Goal: Information Seeking & Learning: Learn about a topic

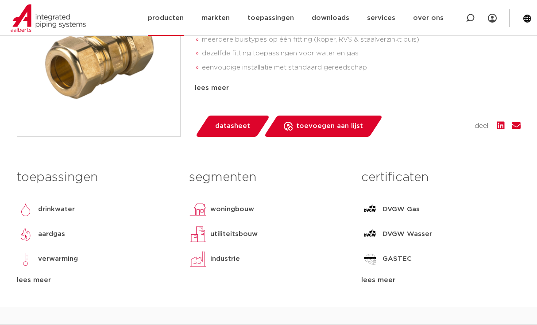
scroll to position [177, 0]
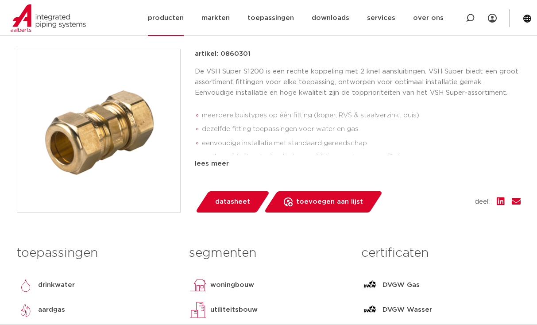
click at [174, 19] on link "producten" at bounding box center [166, 18] width 36 height 36
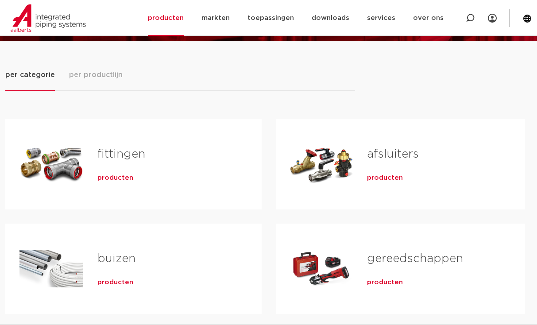
scroll to position [88, 0]
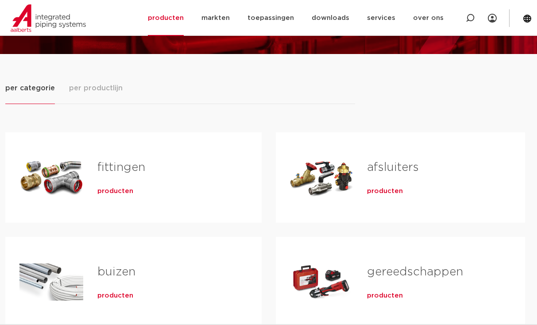
click at [117, 171] on link "fittingen" at bounding box center [121, 166] width 48 height 11
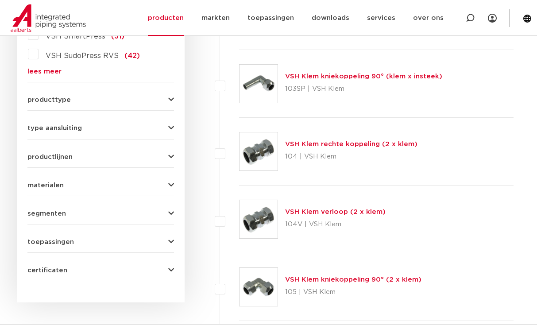
scroll to position [168, 0]
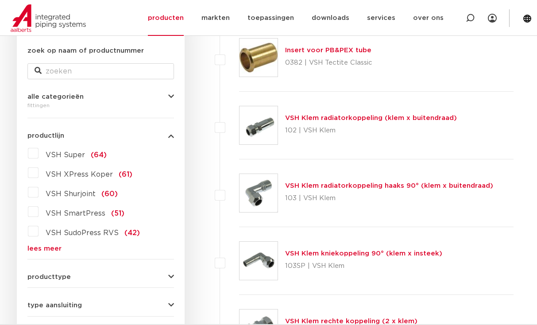
click at [35, 250] on link "lees meer" at bounding box center [100, 248] width 146 height 7
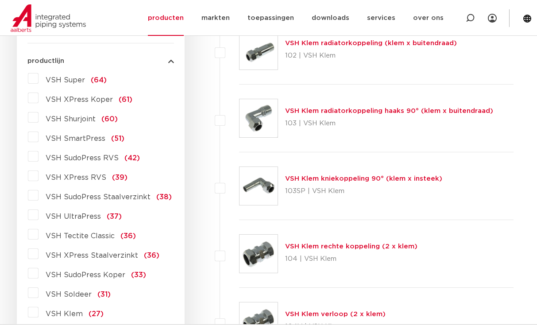
scroll to position [256, 0]
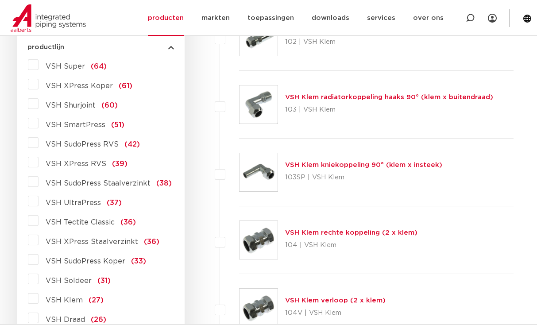
click at [38, 239] on label "VSH XPress Staalverzinkt (36)" at bounding box center [98, 240] width 121 height 14
click at [0, 0] on input "VSH XPress Staalverzinkt (36)" at bounding box center [0, 0] width 0 height 0
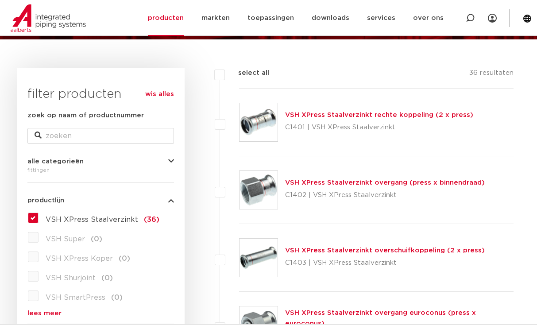
scroll to position [35, 0]
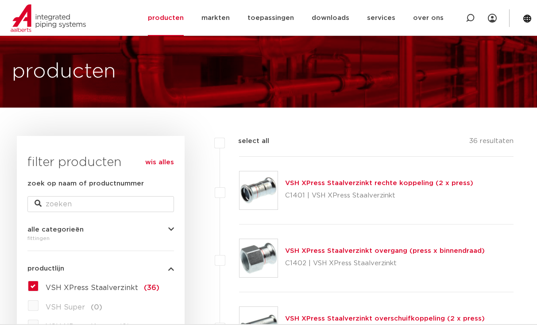
click at [270, 183] on img at bounding box center [258, 190] width 38 height 38
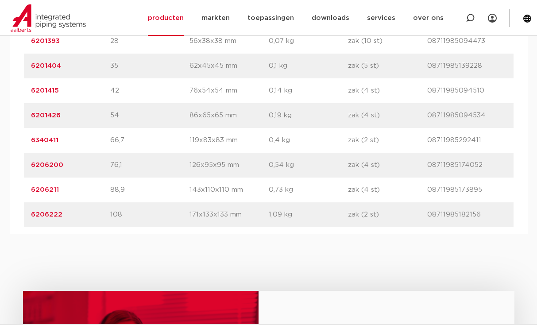
scroll to position [752, 0]
